Goal: Check status

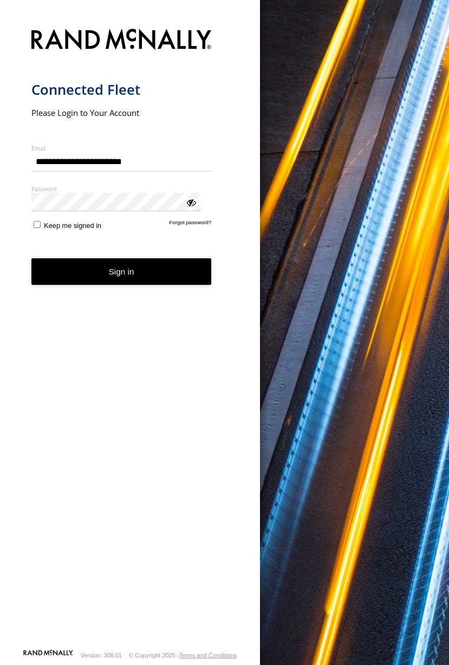
click at [121, 258] on button "Sign in" at bounding box center [121, 271] width 180 height 27
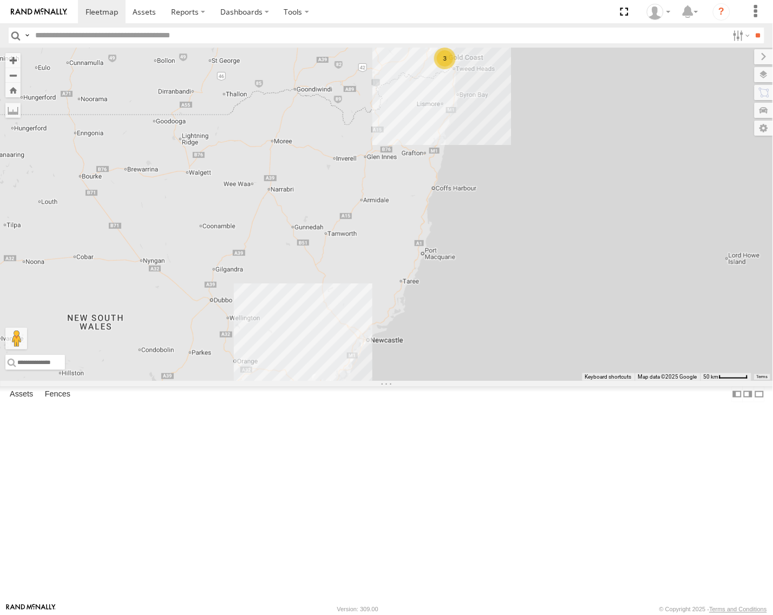
click at [0, 0] on div "[GEOGRAPHIC_DATA]" at bounding box center [0, 0] width 0 height 0
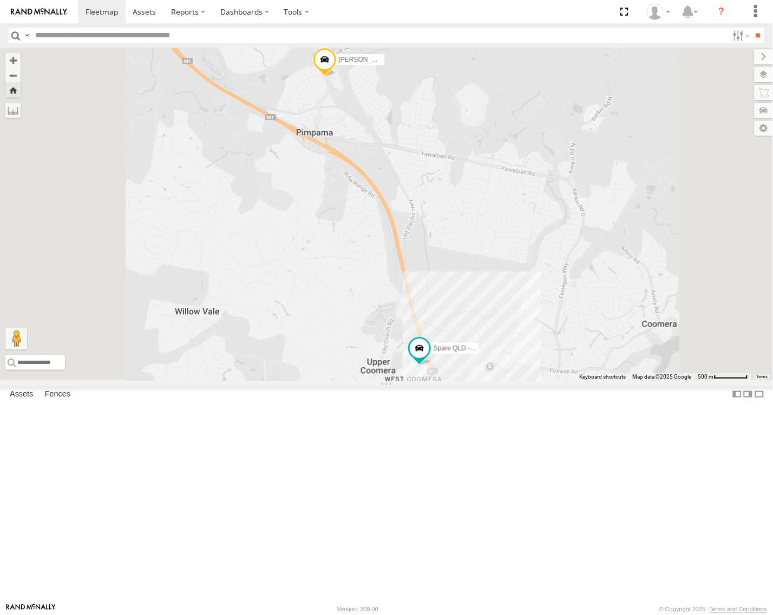
click at [773, 379] on html at bounding box center [386, 307] width 773 height 615
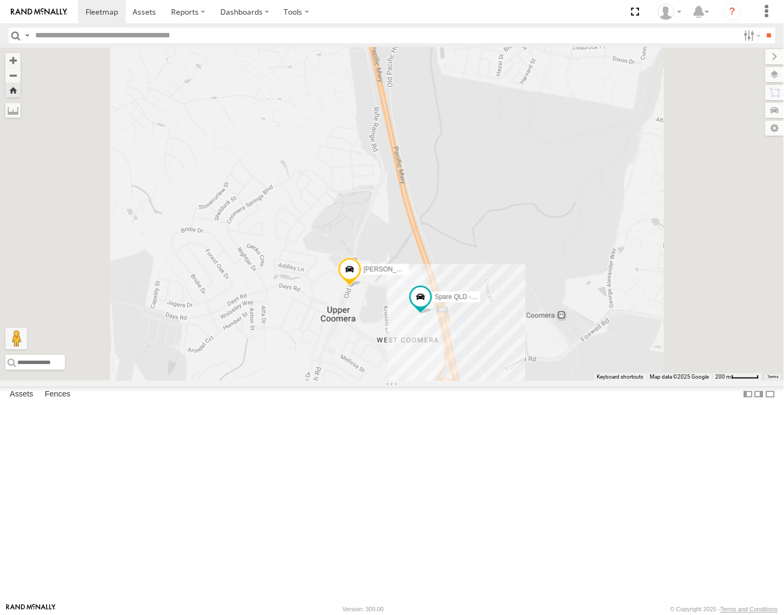
drag, startPoint x: 548, startPoint y: 502, endPoint x: 554, endPoint y: 452, distance: 50.7
click at [554, 381] on div "Spare QLD - Dark [PERSON_NAME] - Yellow" at bounding box center [392, 214] width 784 height 333
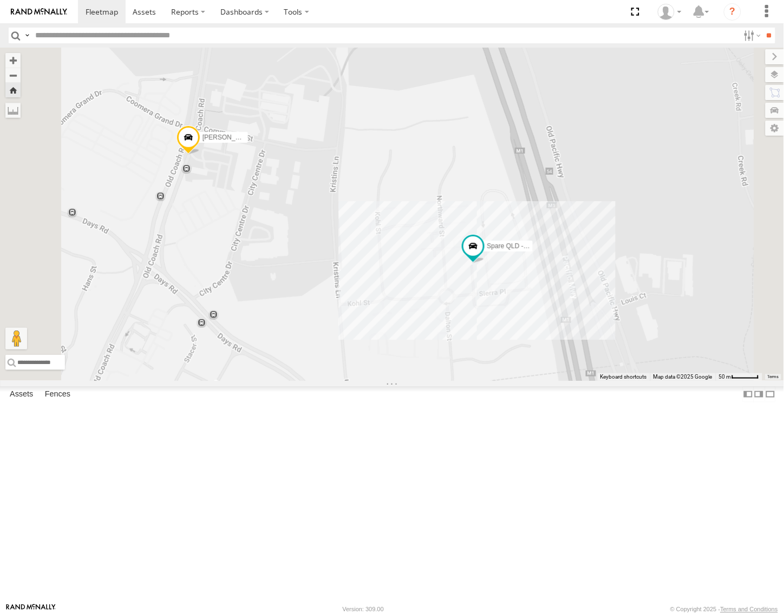
drag, startPoint x: 533, startPoint y: 396, endPoint x: 552, endPoint y: 423, distance: 32.6
click at [552, 381] on div "Spare QLD - Dark [PERSON_NAME] - Yellow" at bounding box center [392, 214] width 784 height 333
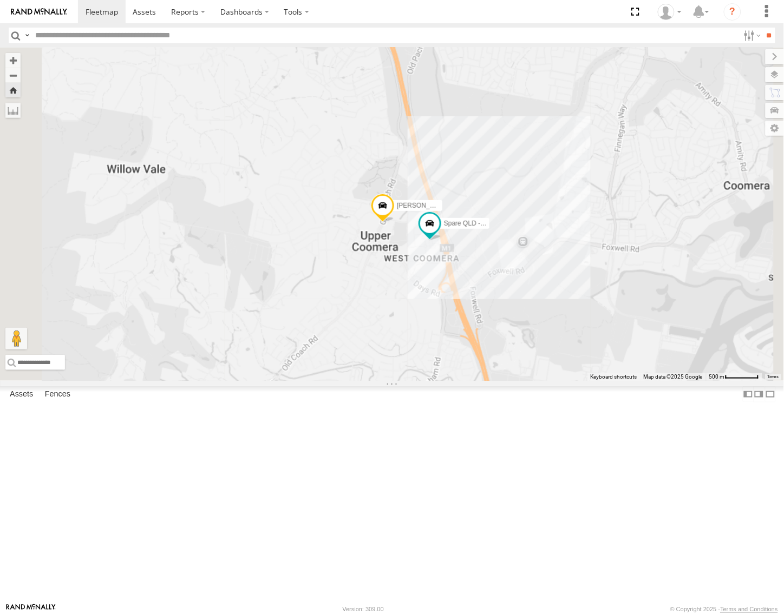
drag, startPoint x: 551, startPoint y: 478, endPoint x: 553, endPoint y: 398, distance: 79.6
click at [553, 381] on div "Spare QLD - Dark [PERSON_NAME] - Yellow" at bounding box center [392, 214] width 784 height 333
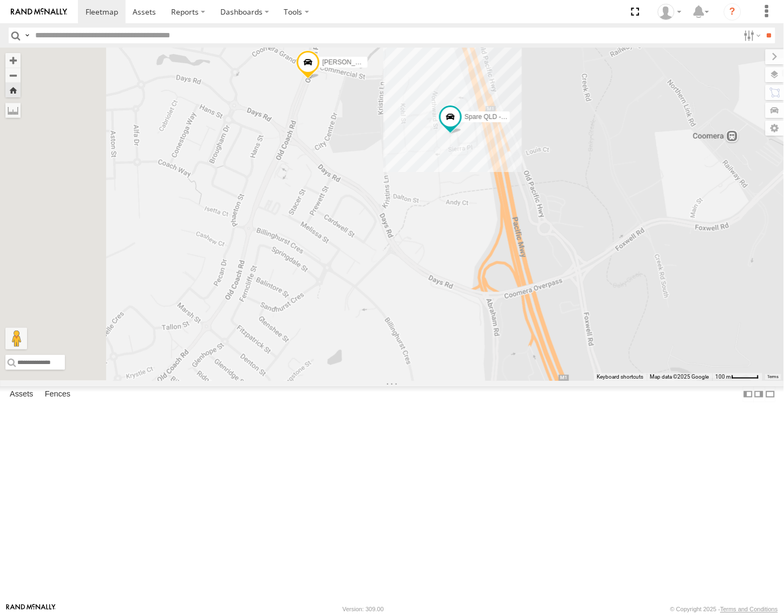
drag, startPoint x: 516, startPoint y: 305, endPoint x: 536, endPoint y: 375, distance: 72.8
click at [536, 375] on div "Spare QLD - Dark [PERSON_NAME] - Yellow" at bounding box center [392, 214] width 784 height 333
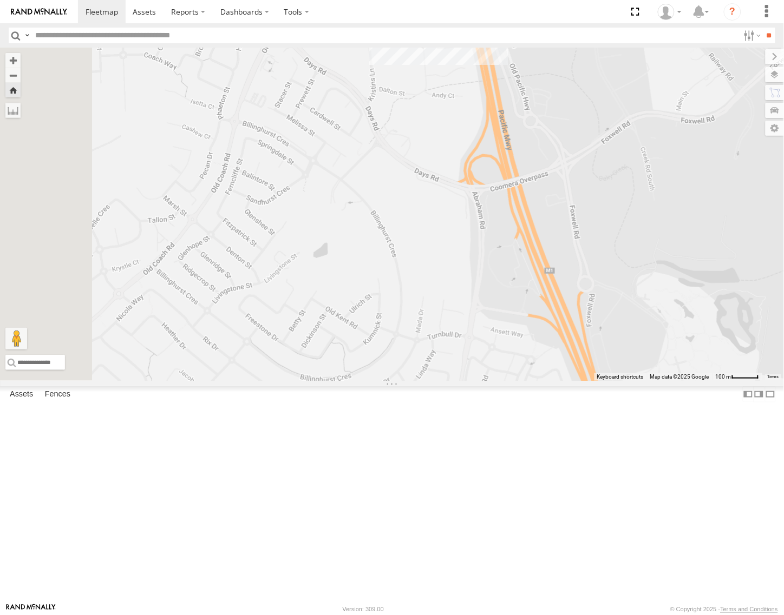
drag, startPoint x: 579, startPoint y: 500, endPoint x: 566, endPoint y: 391, distance: 109.0
click at [566, 381] on div "Spare QLD - Dark [PERSON_NAME] - Yellow" at bounding box center [392, 214] width 784 height 333
